Goal: Task Accomplishment & Management: Manage account settings

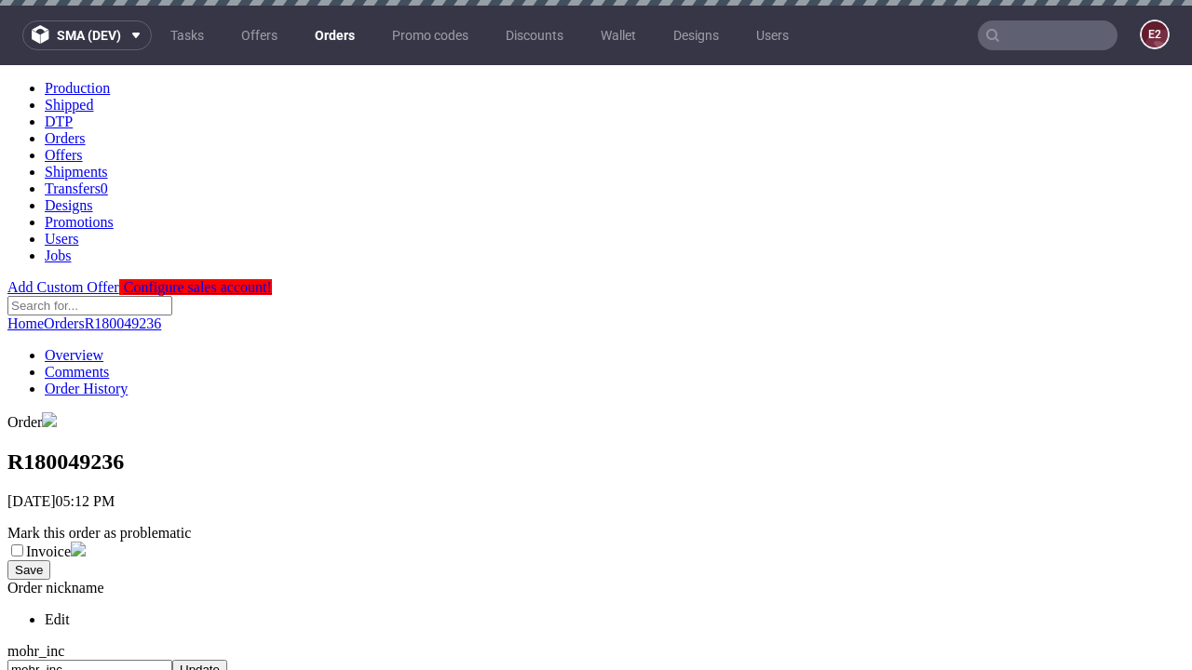
scroll to position [761, 0]
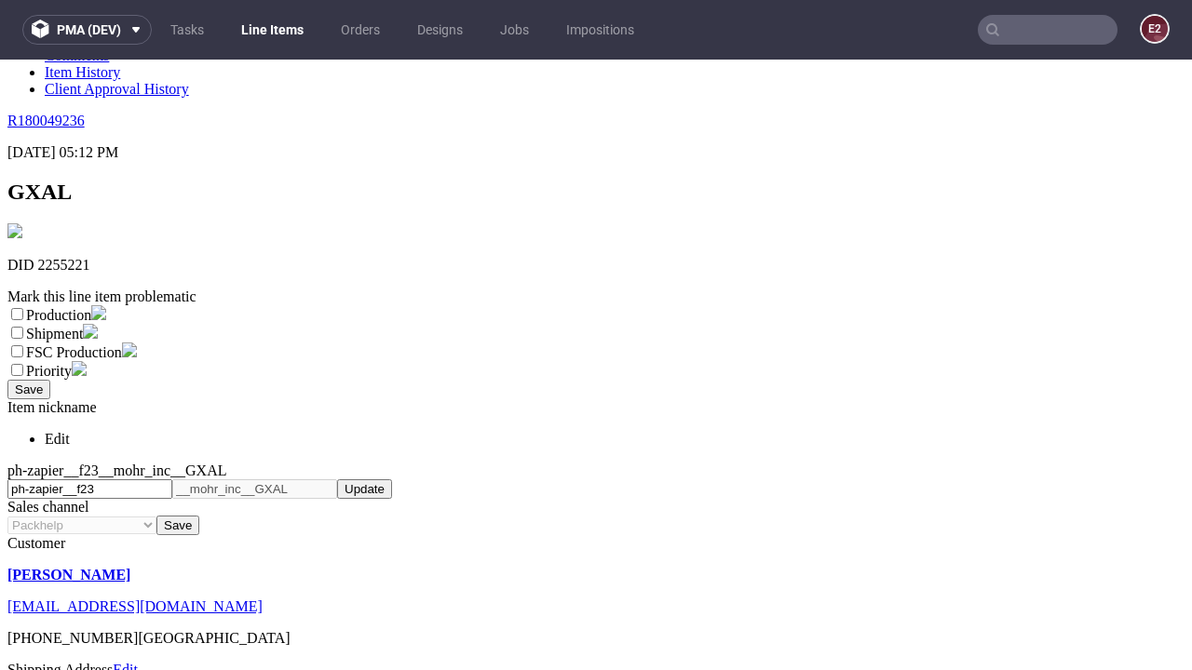
scroll to position [328, 0]
select select "dtp_ca_needed"
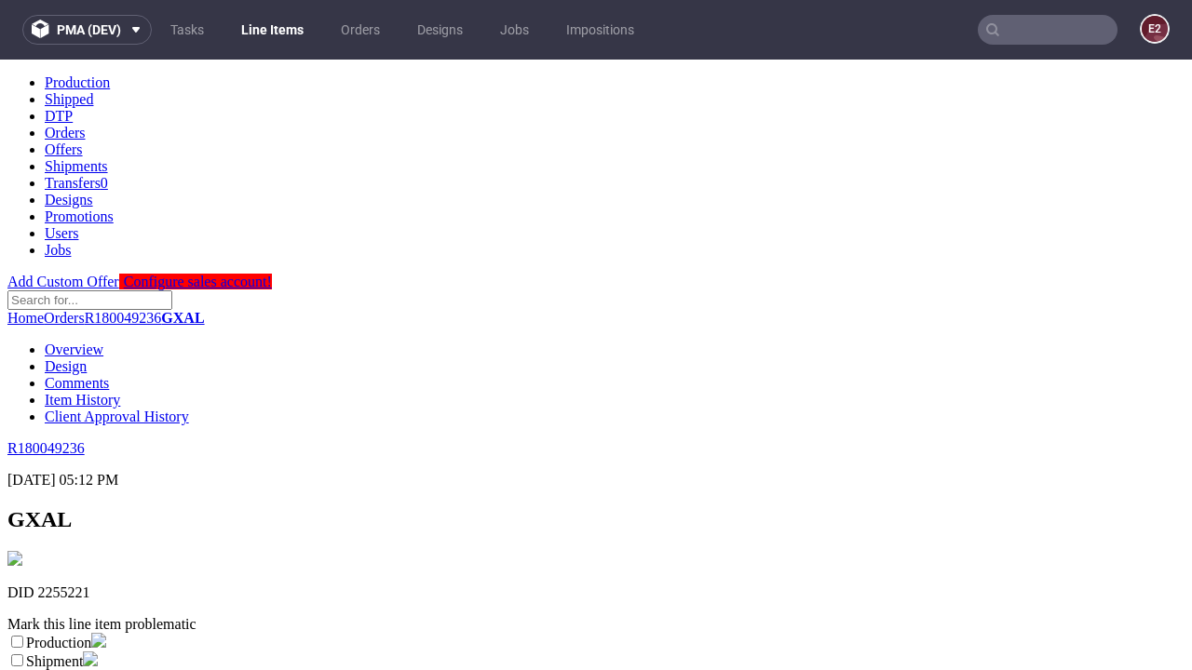
scroll to position [0, 0]
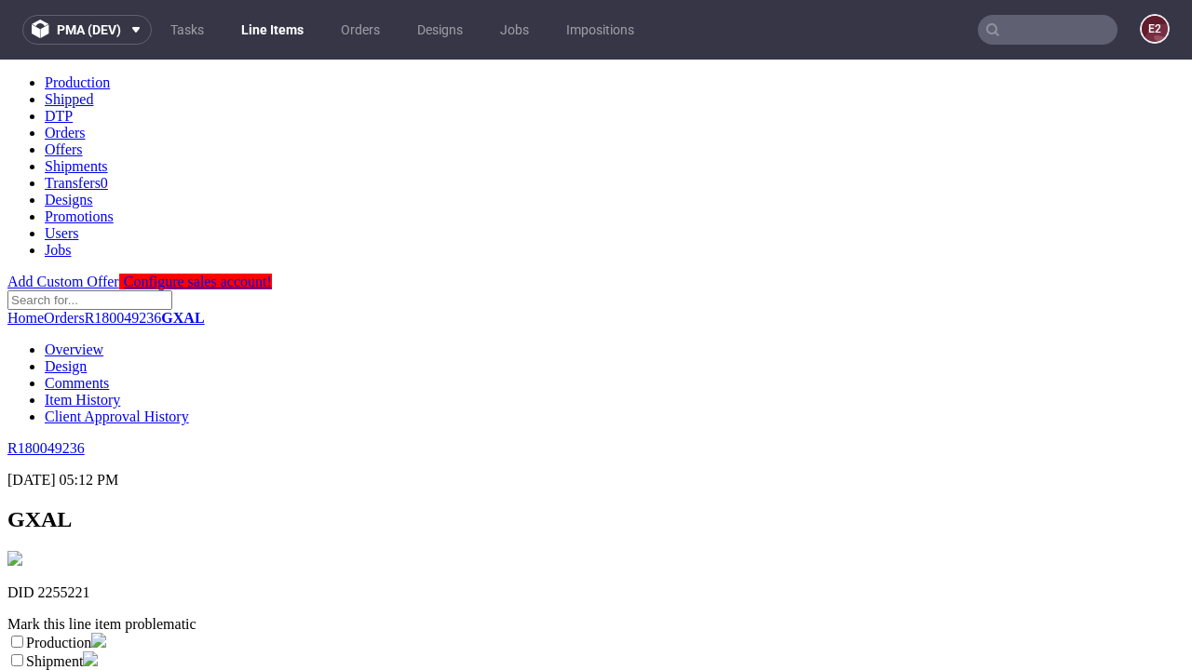
checkbox input "true"
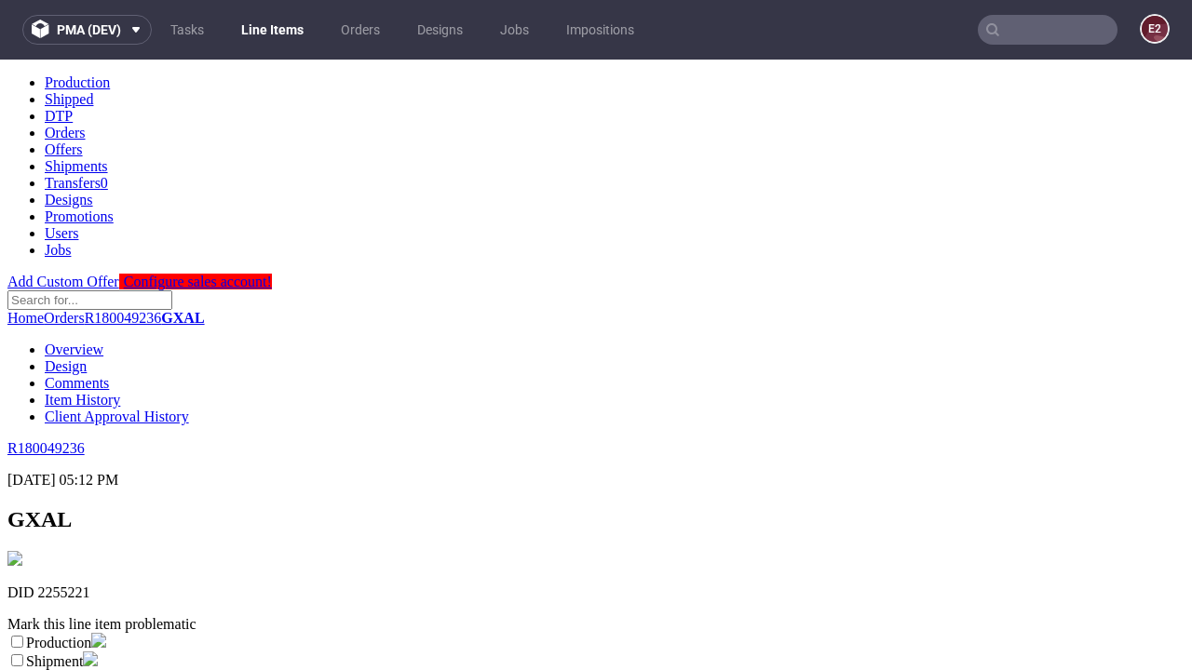
scroll to position [17, 0]
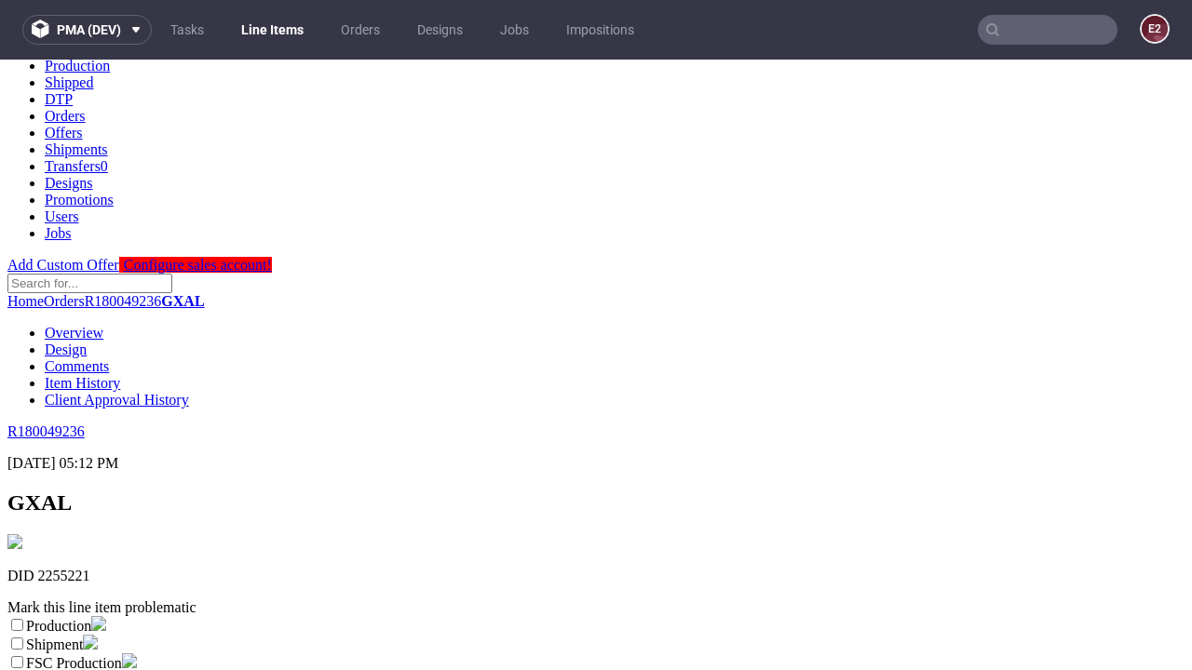
type textarea "test"
